Goal: Task Accomplishment & Management: Use online tool/utility

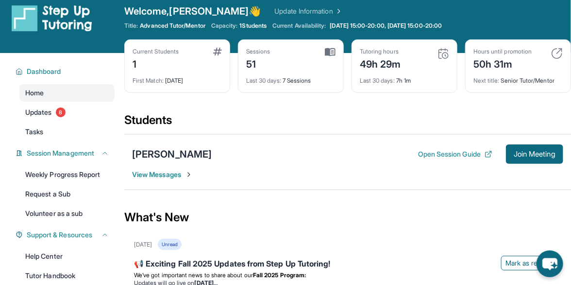
scroll to position [11, 0]
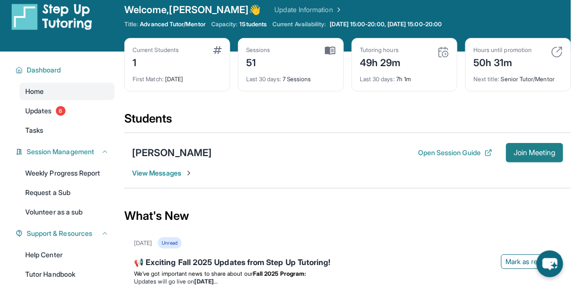
click at [527, 151] on span "Join Meeting" at bounding box center [535, 153] width 42 height 6
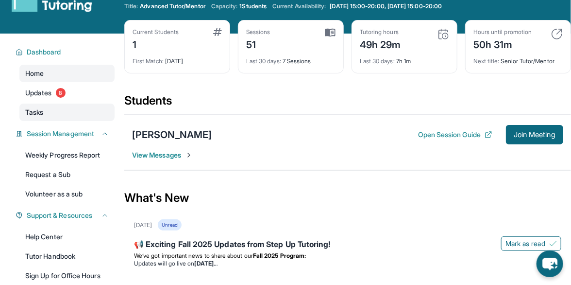
scroll to position [0, 0]
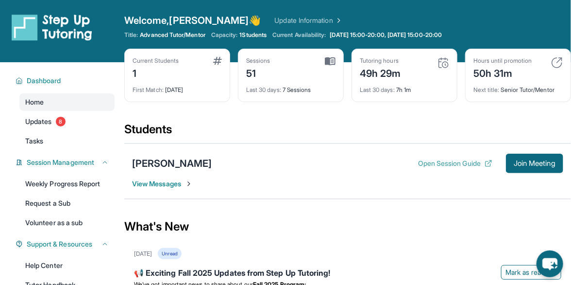
click at [466, 163] on button "Open Session Guide" at bounding box center [455, 163] width 74 height 10
